Goal: Obtain resource: Download file/media

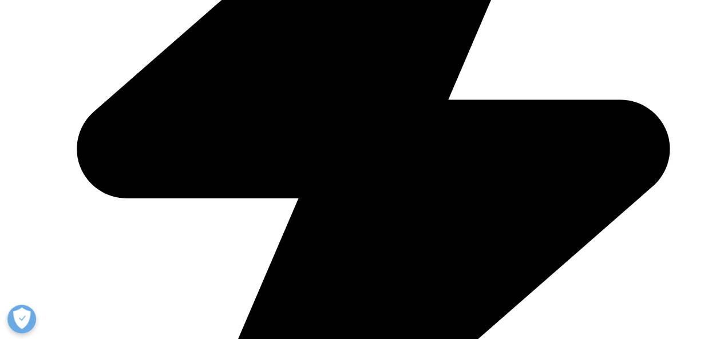
scroll to position [1365, 0]
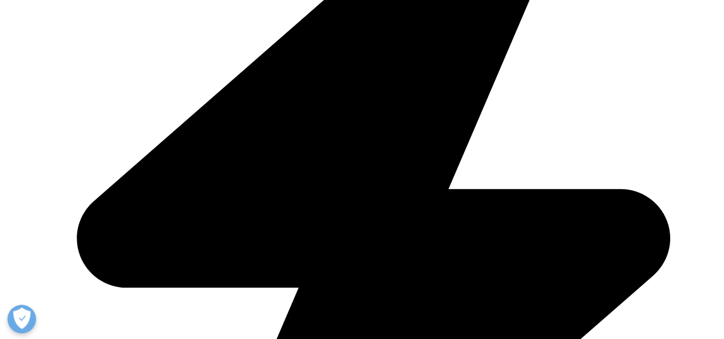
scroll to position [446, 0]
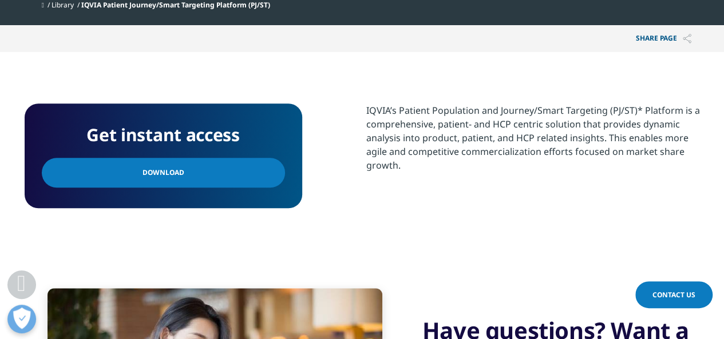
click at [183, 168] on link "Download" at bounding box center [163, 173] width 243 height 30
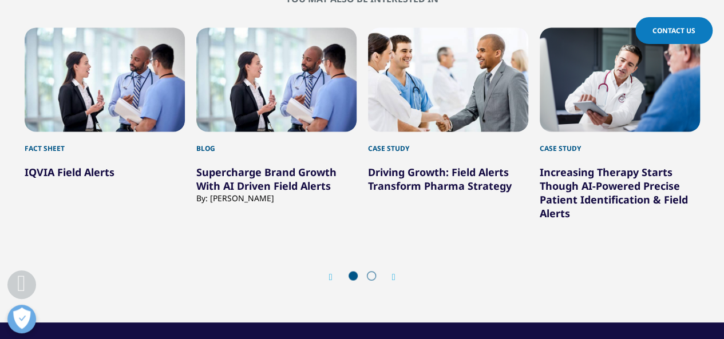
scroll to position [1288, 0]
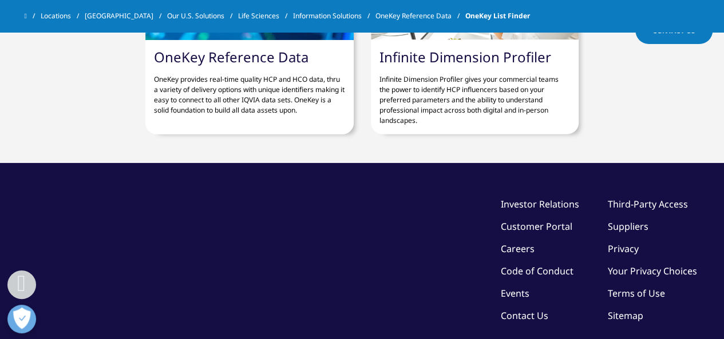
scroll to position [1383, 0]
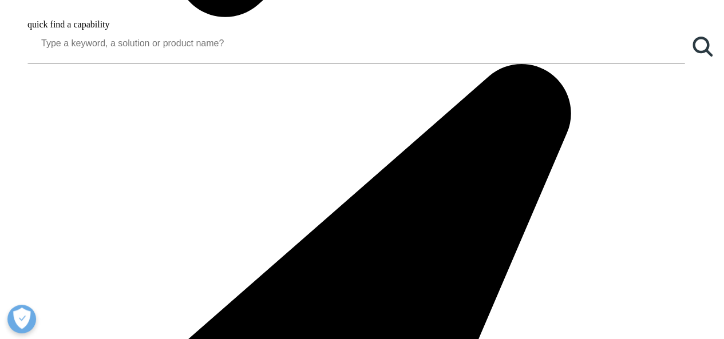
scroll to position [1387, 0]
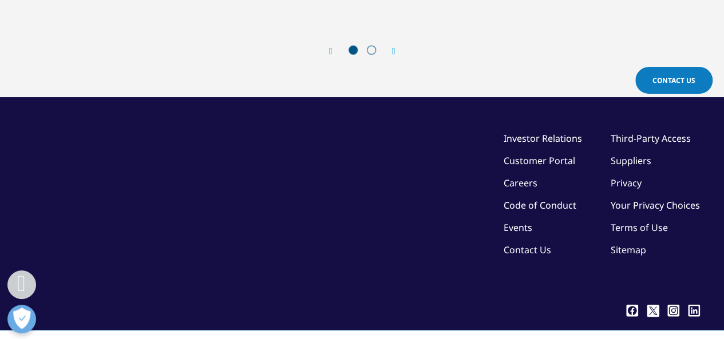
scroll to position [1238, 0]
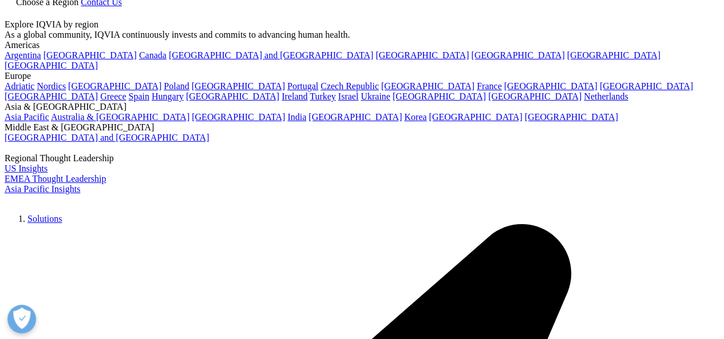
scroll to position [2171, 0]
